Goal: Navigation & Orientation: Understand site structure

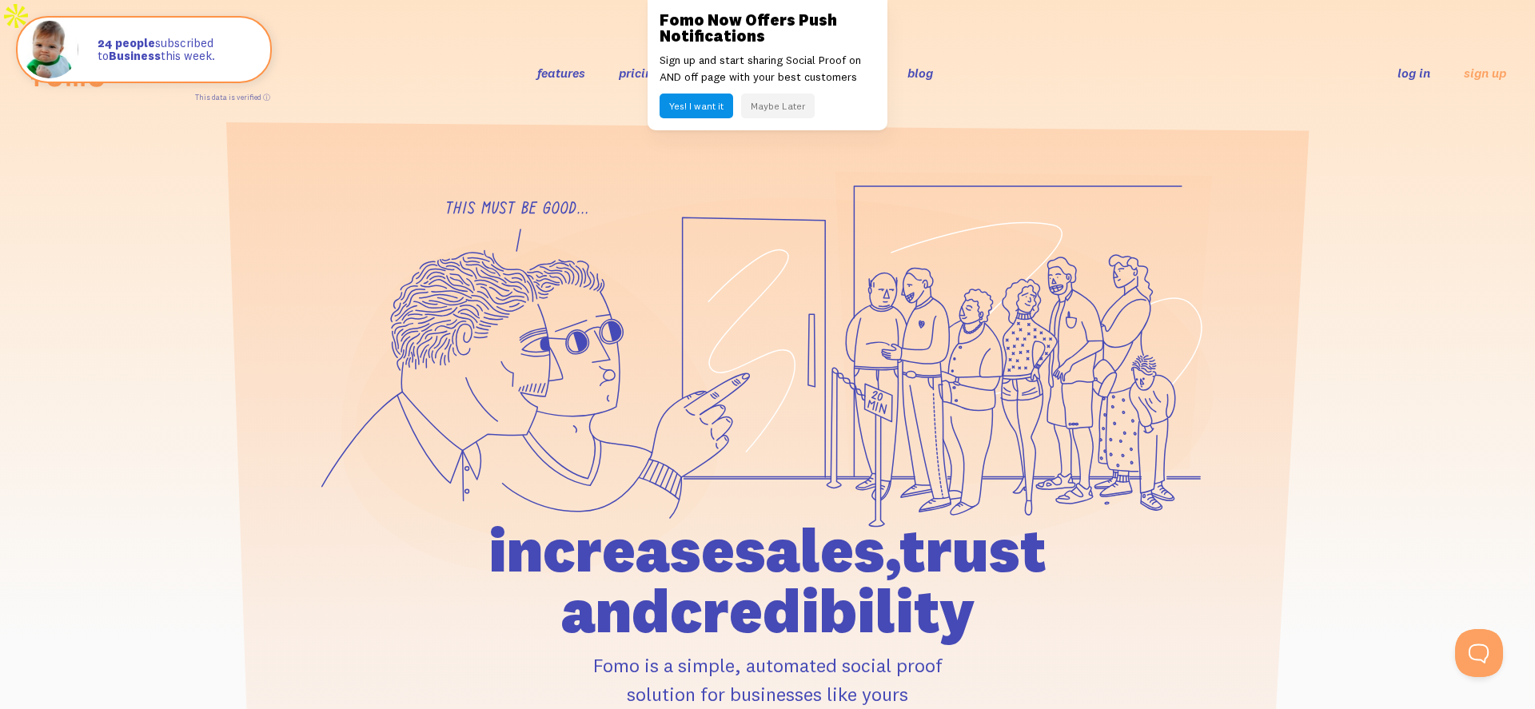
drag, startPoint x: 784, startPoint y: 109, endPoint x: 755, endPoint y: 106, distance: 29.0
click at [784, 109] on button "Maybe Later" at bounding box center [778, 106] width 74 height 25
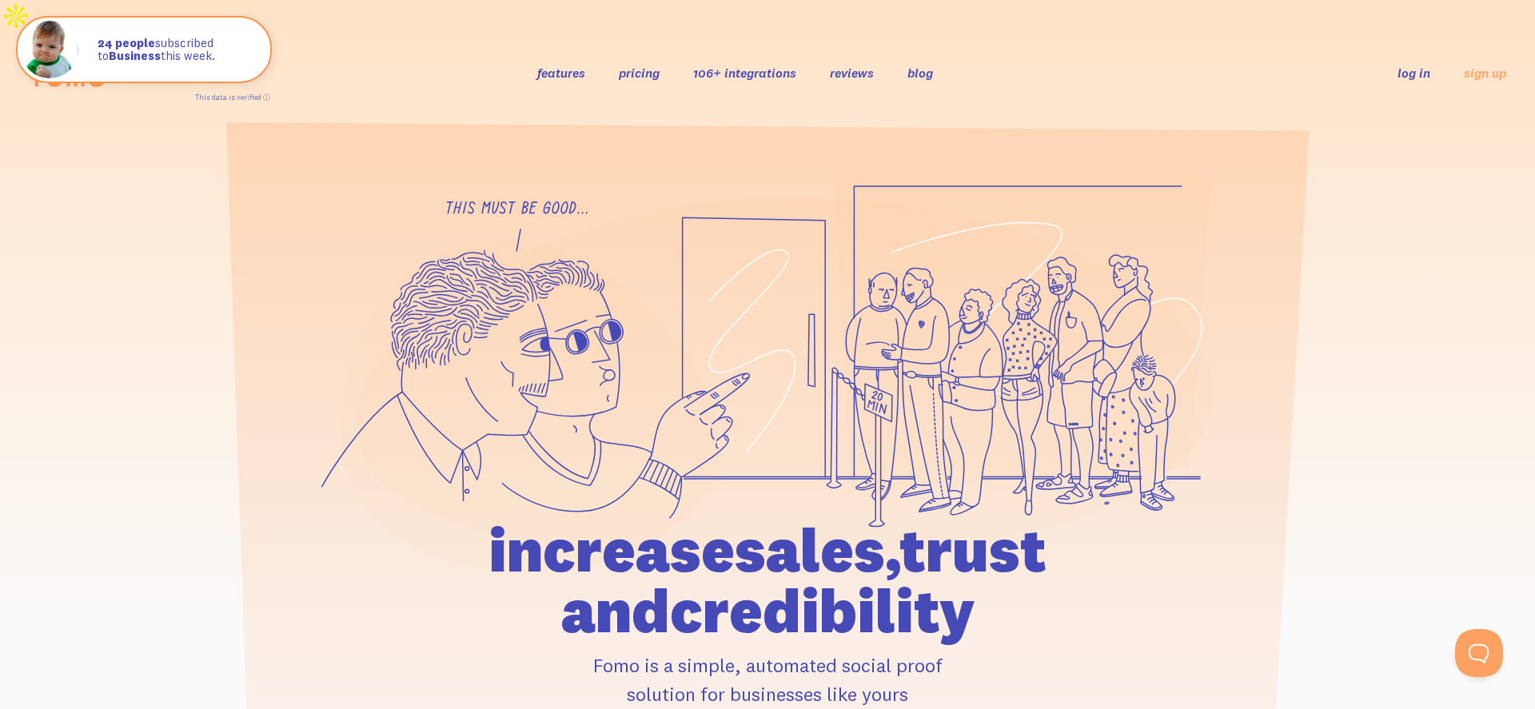
click at [545, 65] on link "features" at bounding box center [561, 73] width 48 height 16
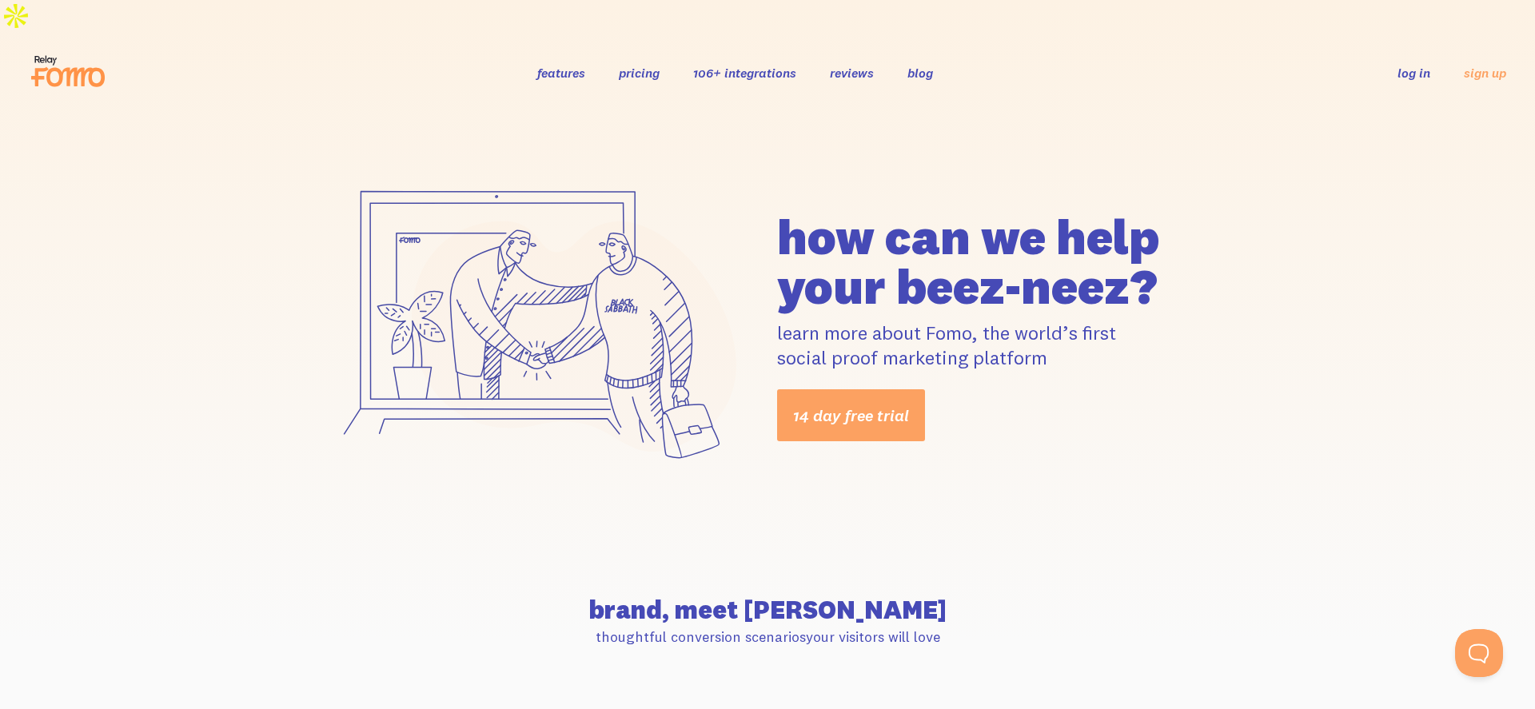
click at [722, 65] on link "106+ integrations" at bounding box center [744, 73] width 103 height 16
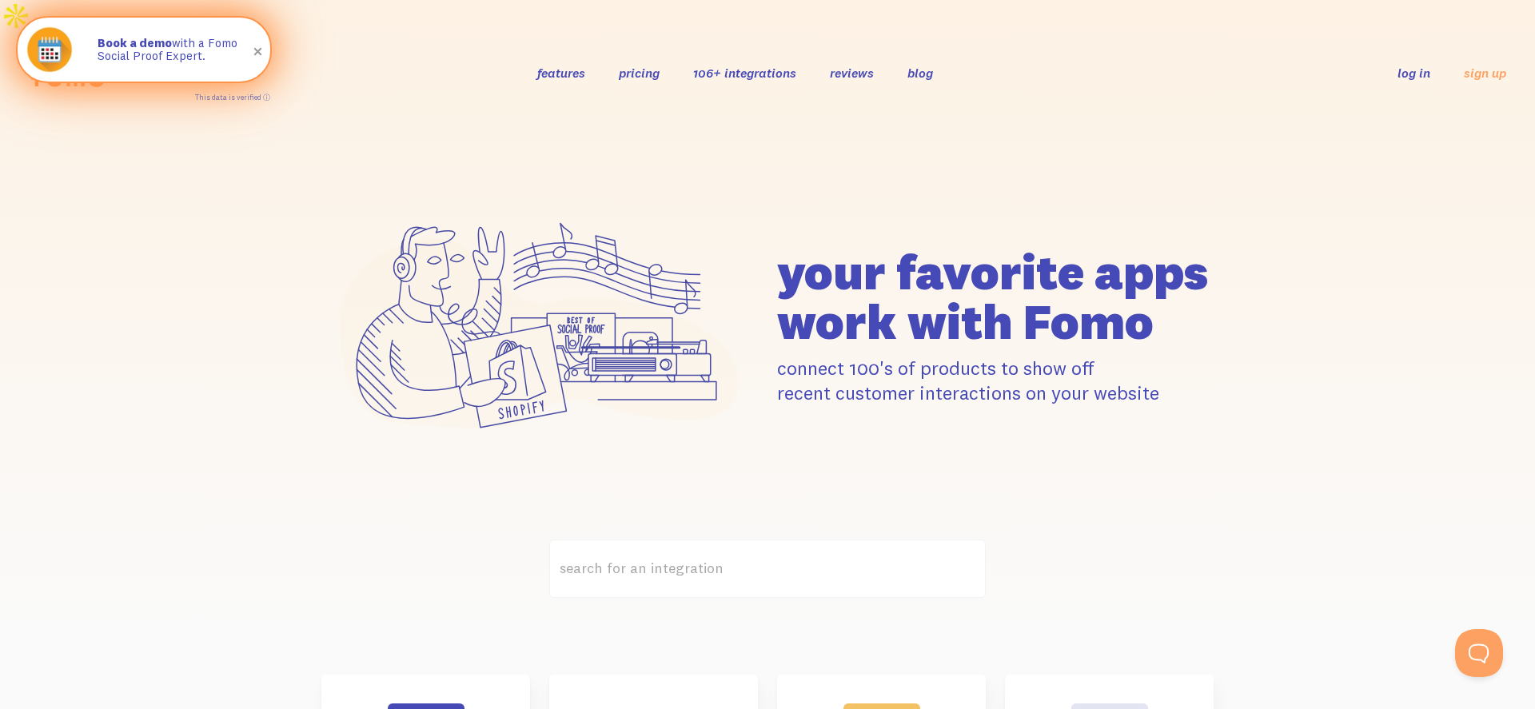
click at [261, 54] on span at bounding box center [258, 51] width 27 height 27
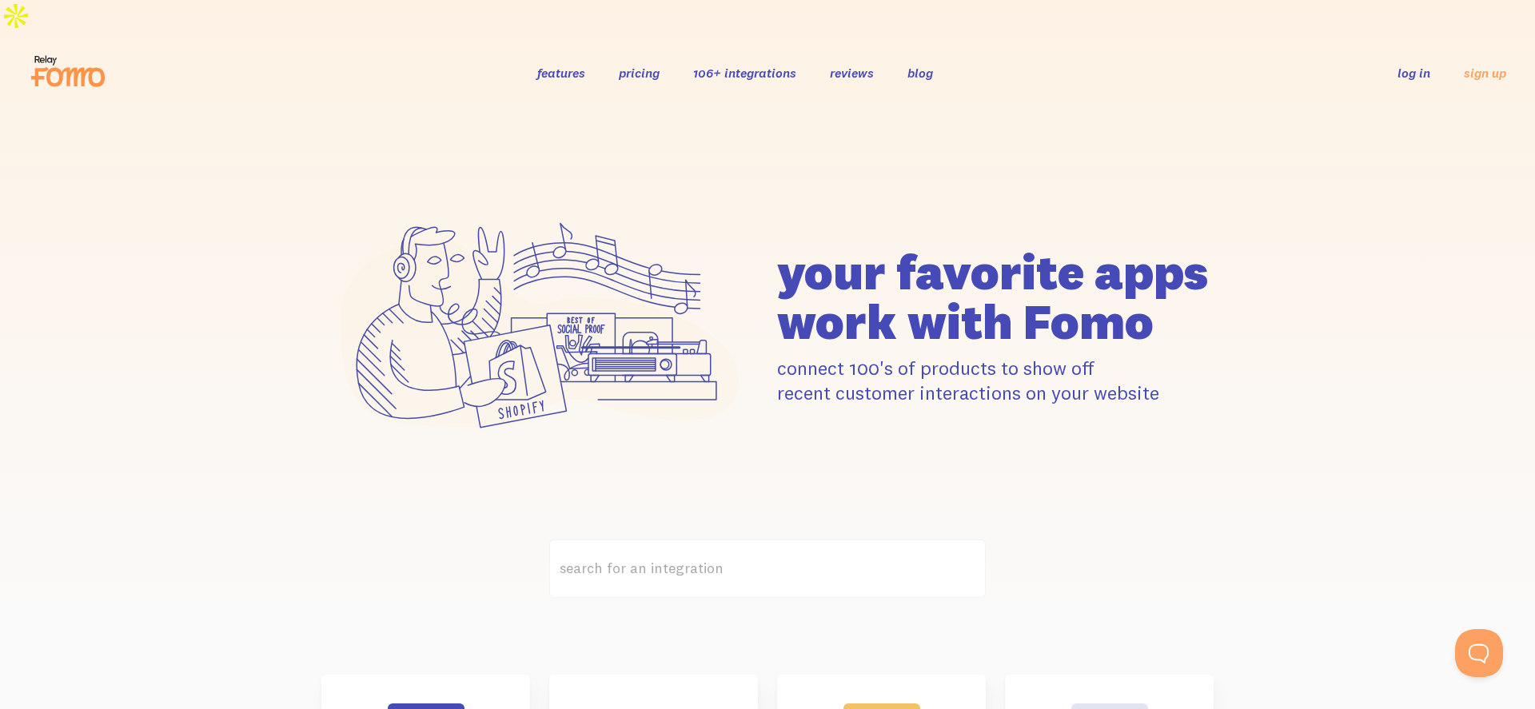
click at [51, 51] on icon at bounding box center [68, 71] width 78 height 40
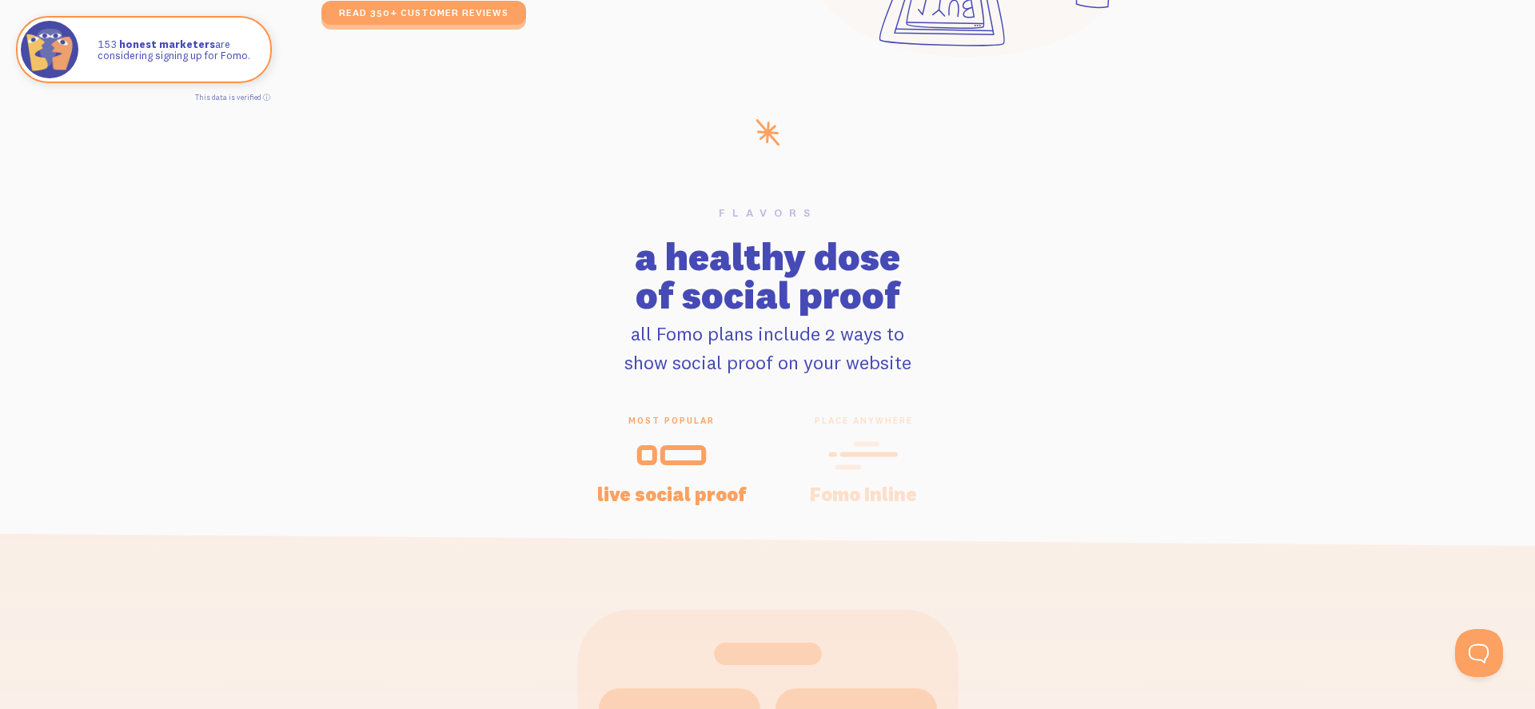
scroll to position [3102, 0]
click at [876, 436] on icon at bounding box center [863, 454] width 70 height 36
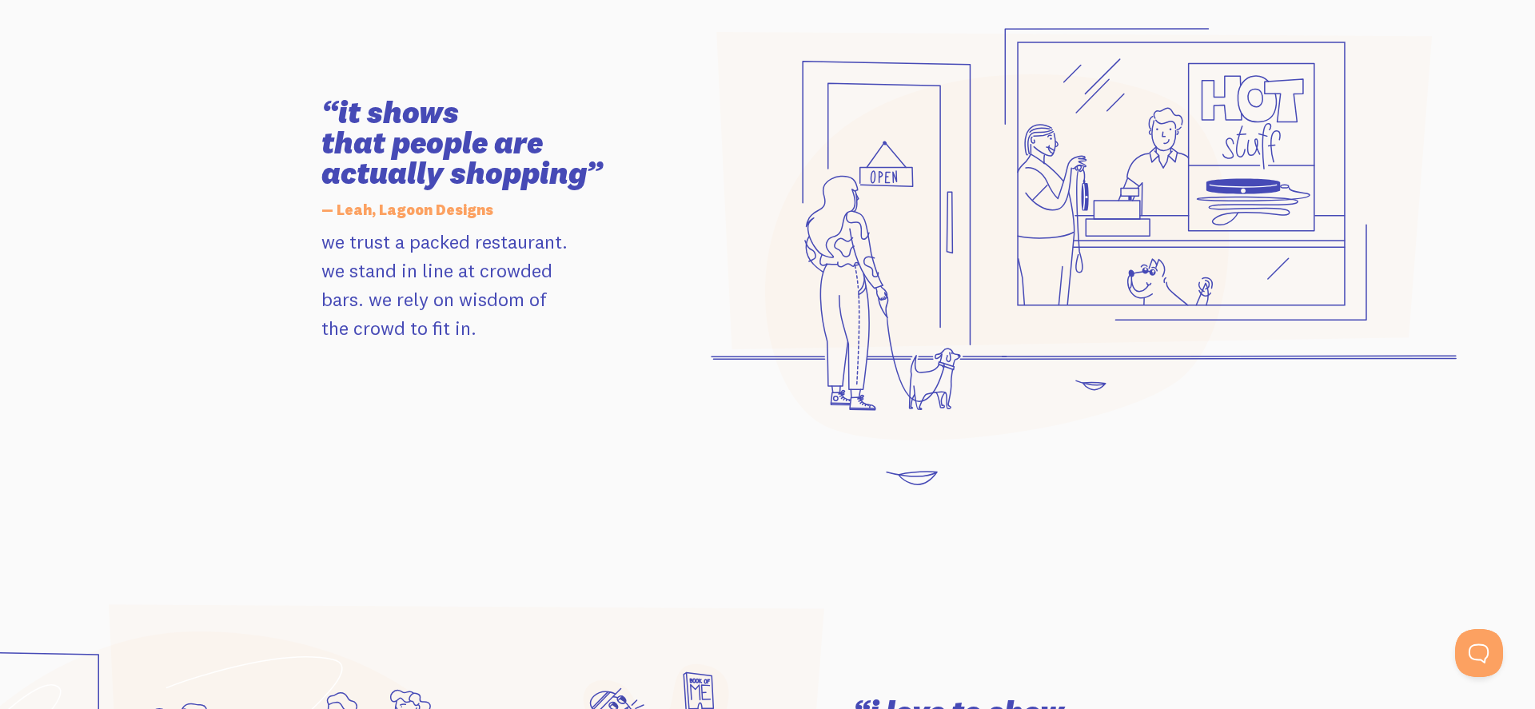
scroll to position [995, 0]
